Goal: Information Seeking & Learning: Understand process/instructions

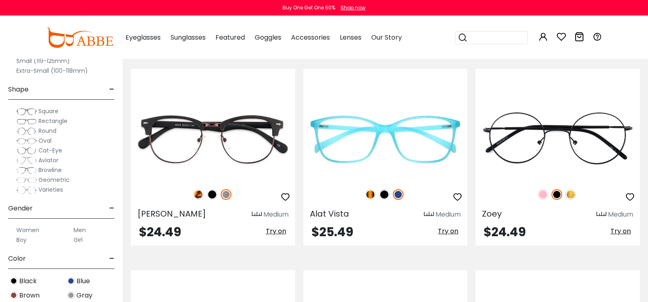
scroll to position [1811, 0]
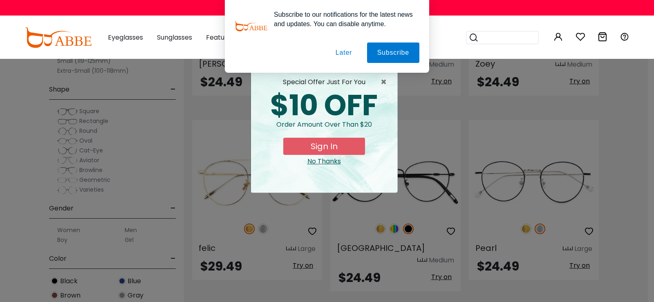
click at [349, 56] on button "Later" at bounding box center [343, 53] width 37 height 20
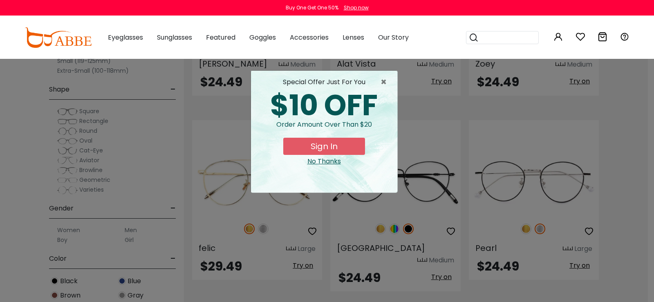
click at [428, 95] on div "× special offer just for you $10 OFF Order amount over than $20 Sign In No Than…" at bounding box center [327, 151] width 654 height 302
click at [327, 162] on div "No Thanks" at bounding box center [324, 162] width 133 height 10
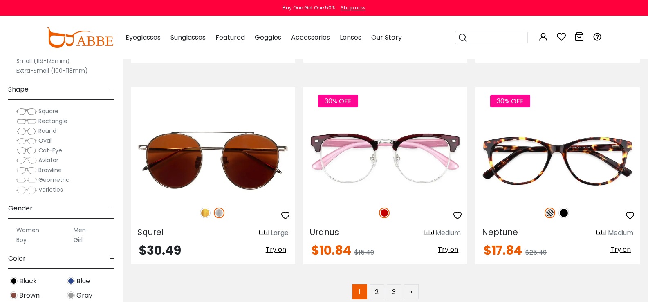
scroll to position [4008, 0]
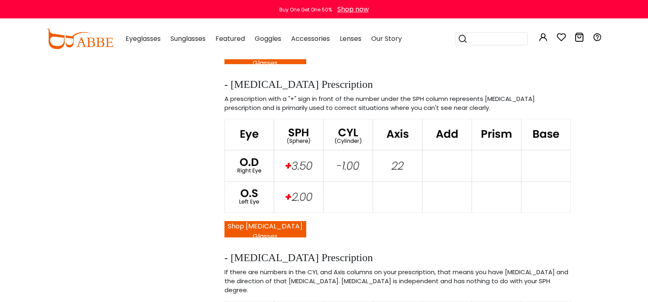
scroll to position [885, 0]
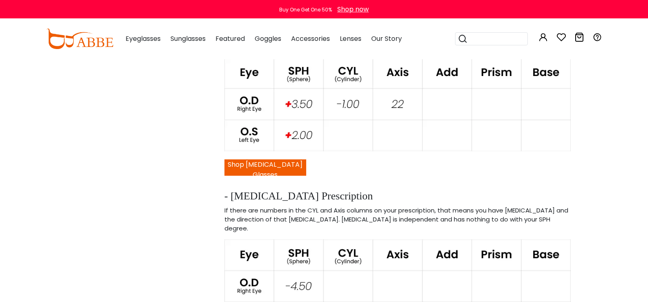
drag, startPoint x: 654, startPoint y: 17, endPoint x: 617, endPoint y: 140, distance: 127.9
click at [617, 140] on html "Eyeglasses Thanks for your subscription Please use coupon code " NEWCOMER " to …" at bounding box center [324, 159] width 648 height 2089
click at [254, 169] on button "Shop farsighted Glasses" at bounding box center [265, 167] width 82 height 16
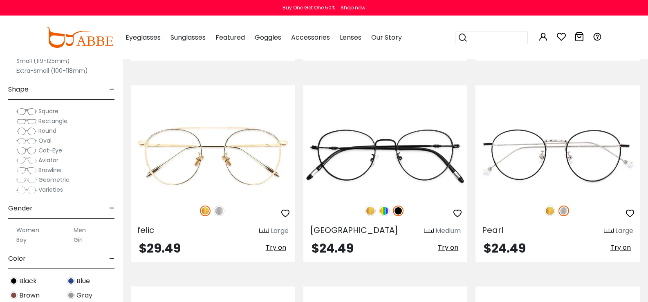
scroll to position [1875, 0]
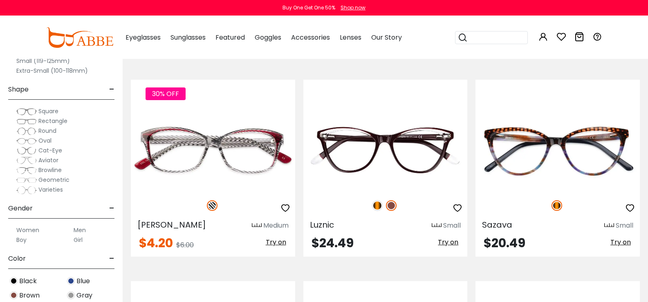
drag, startPoint x: 651, startPoint y: 23, endPoint x: 650, endPoint y: 270, distance: 246.5
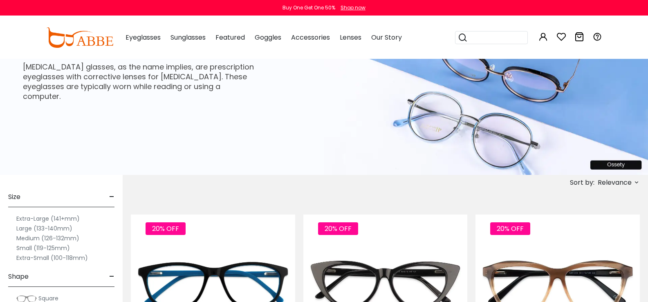
scroll to position [37, 0]
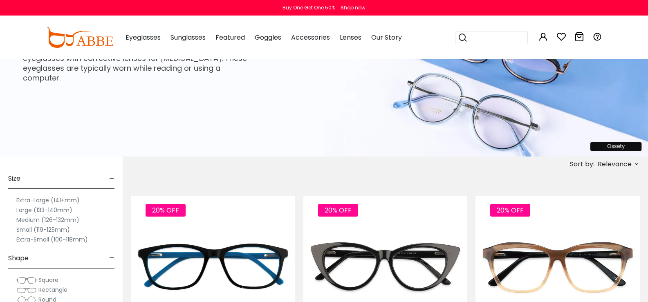
drag, startPoint x: 647, startPoint y: 28, endPoint x: 649, endPoint y: 23, distance: 4.8
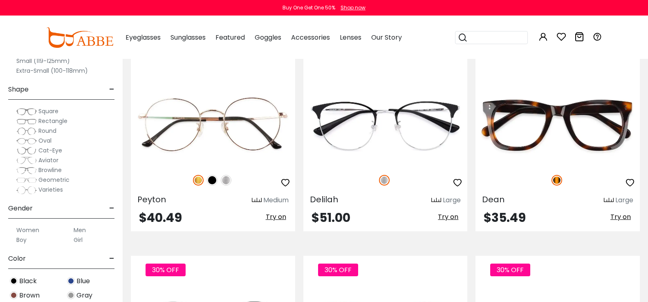
scroll to position [4080, 0]
